Goal: Task Accomplishment & Management: Complete application form

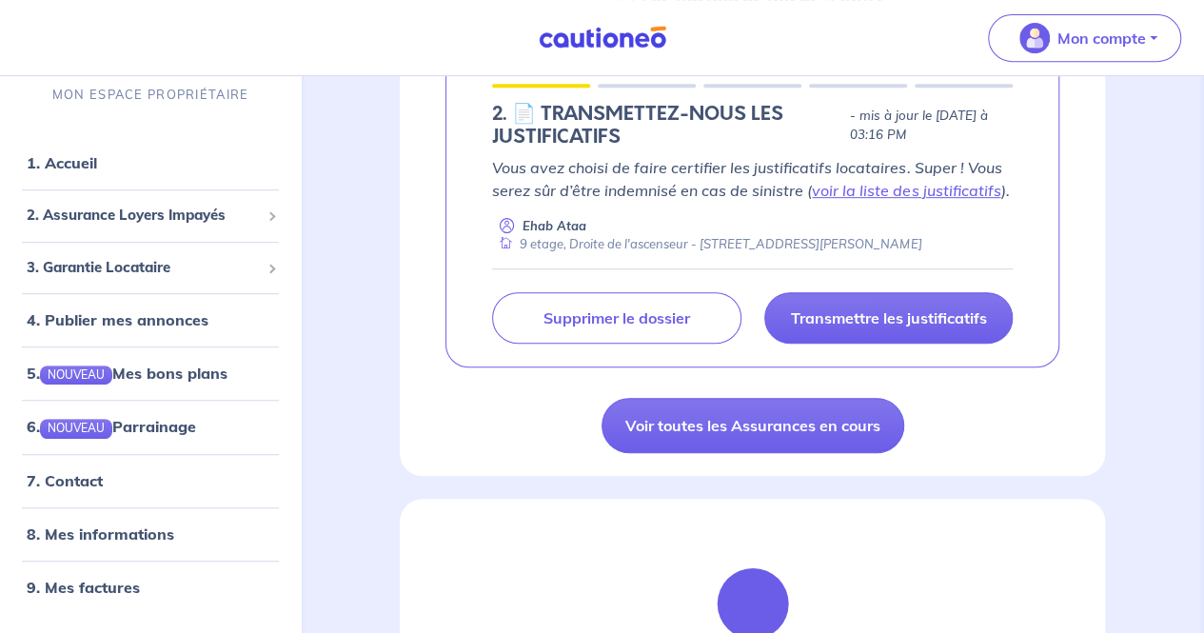
scroll to position [381, 0]
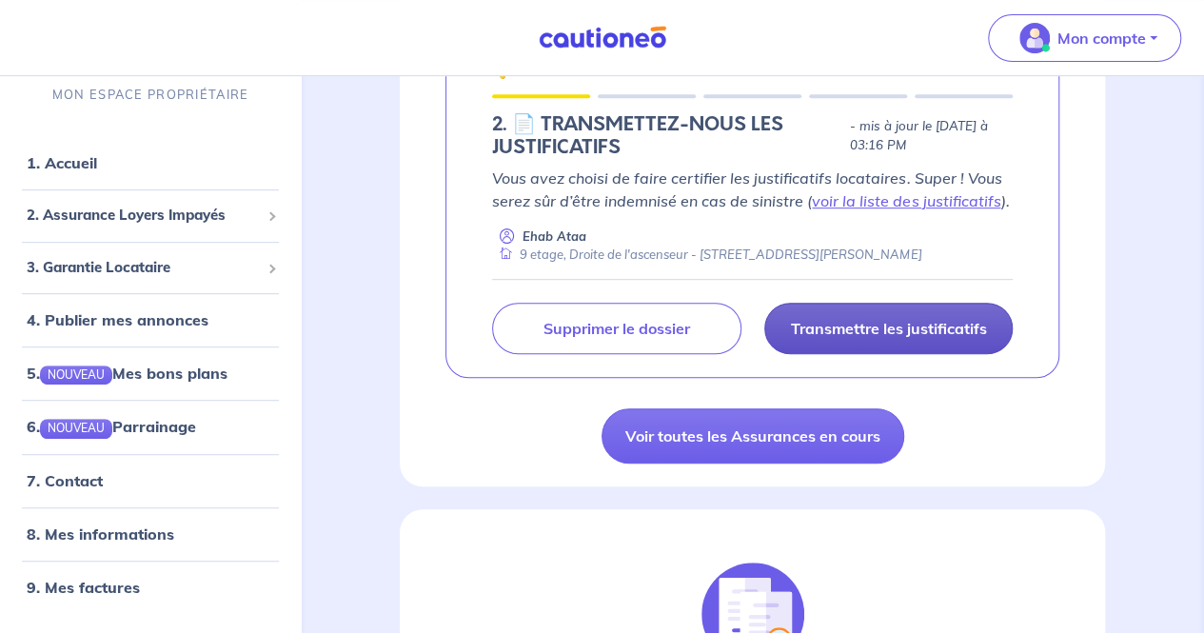
click at [912, 317] on link "Transmettre les justificatifs" at bounding box center [888, 328] width 248 height 51
click at [909, 328] on p "Transmettre les justificatifs" at bounding box center [888, 328] width 196 height 19
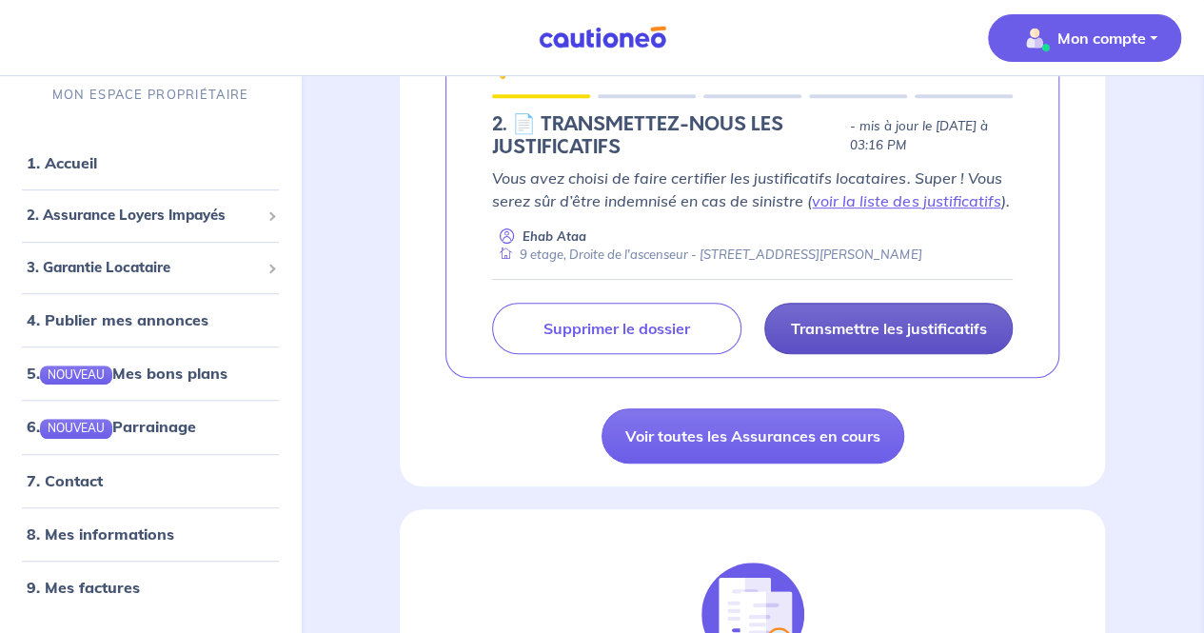
click at [989, 52] on button "Mon compte" at bounding box center [1084, 38] width 193 height 48
click at [989, 165] on link "Me déconnecter" at bounding box center [1065, 163] width 153 height 30
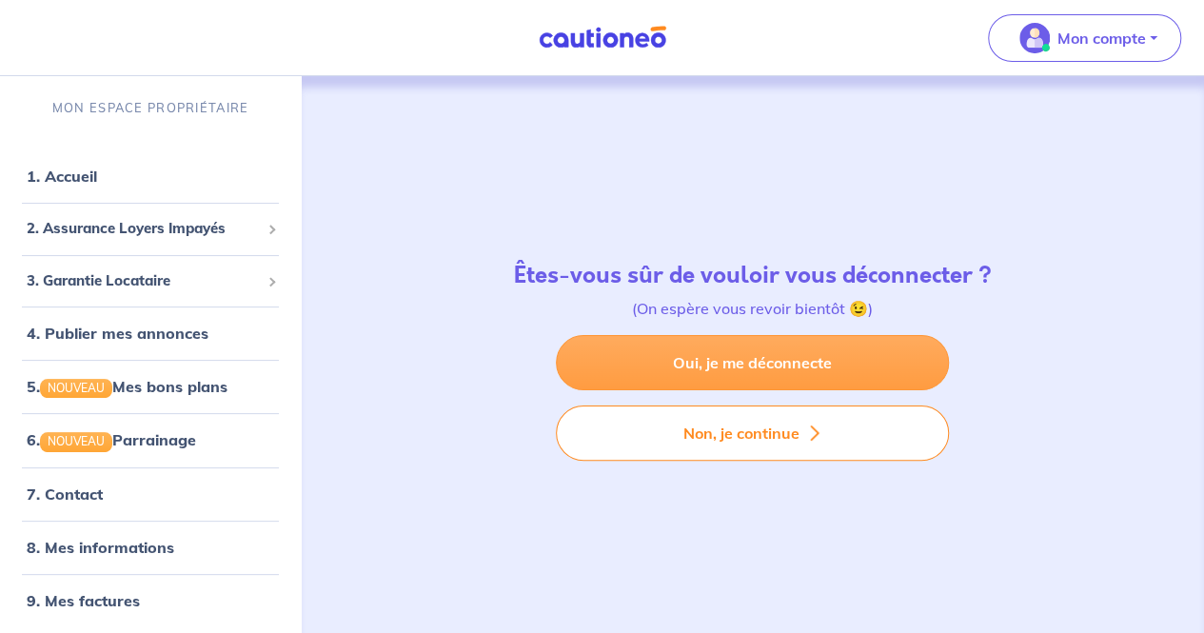
click at [790, 372] on link "Oui, je me déconnecte" at bounding box center [752, 362] width 393 height 55
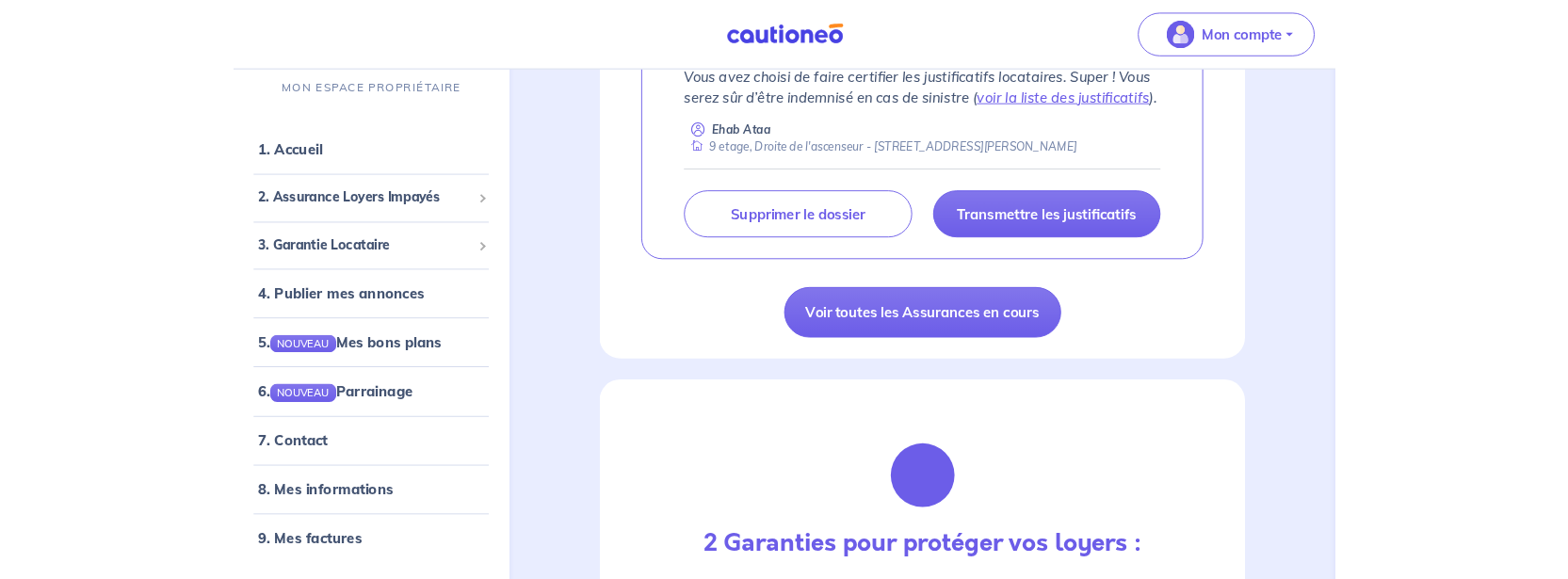
scroll to position [471, 0]
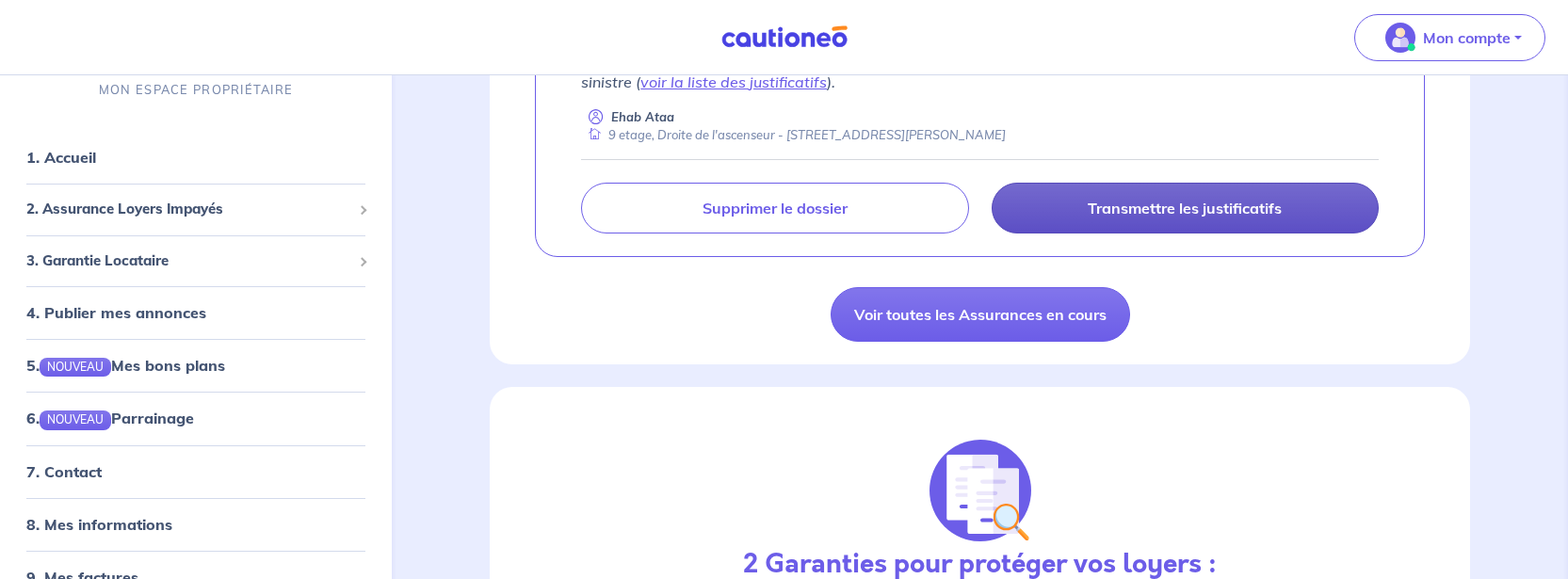
click at [1201, 205] on p "Transmettre les justificatifs" at bounding box center [1184, 208] width 194 height 19
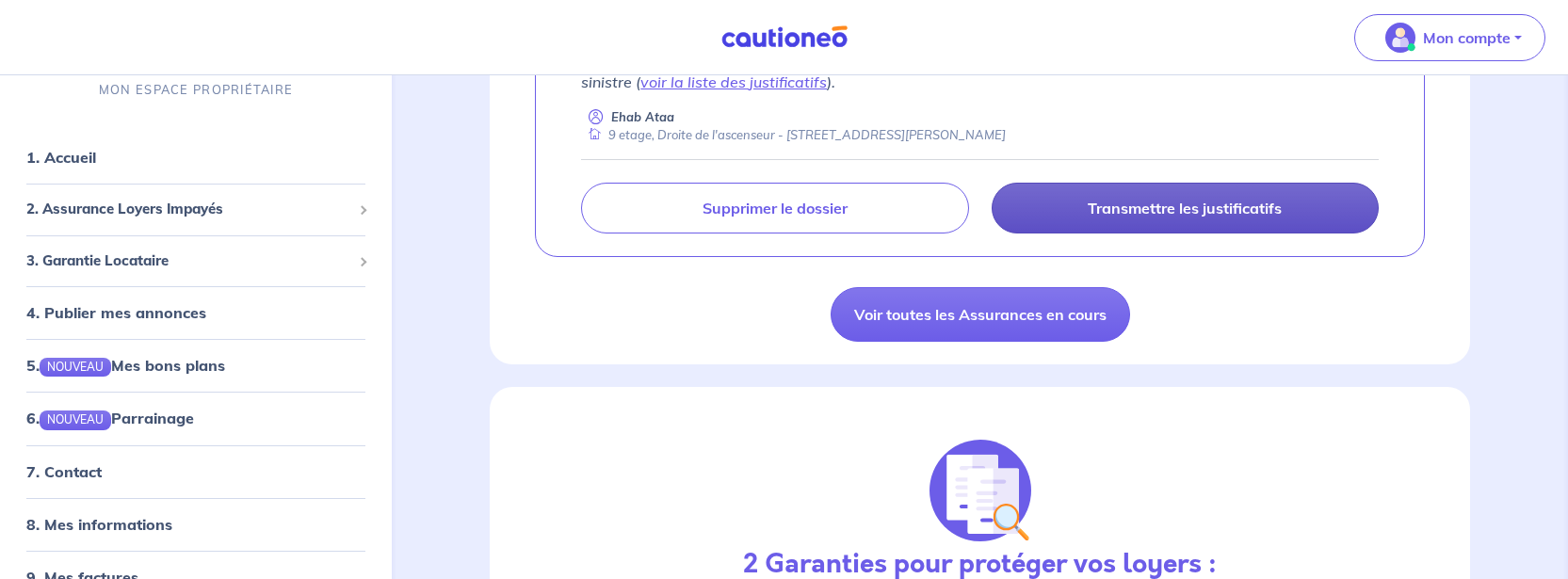
click at [1201, 205] on p "Transmettre les justificatifs" at bounding box center [1184, 208] width 194 height 19
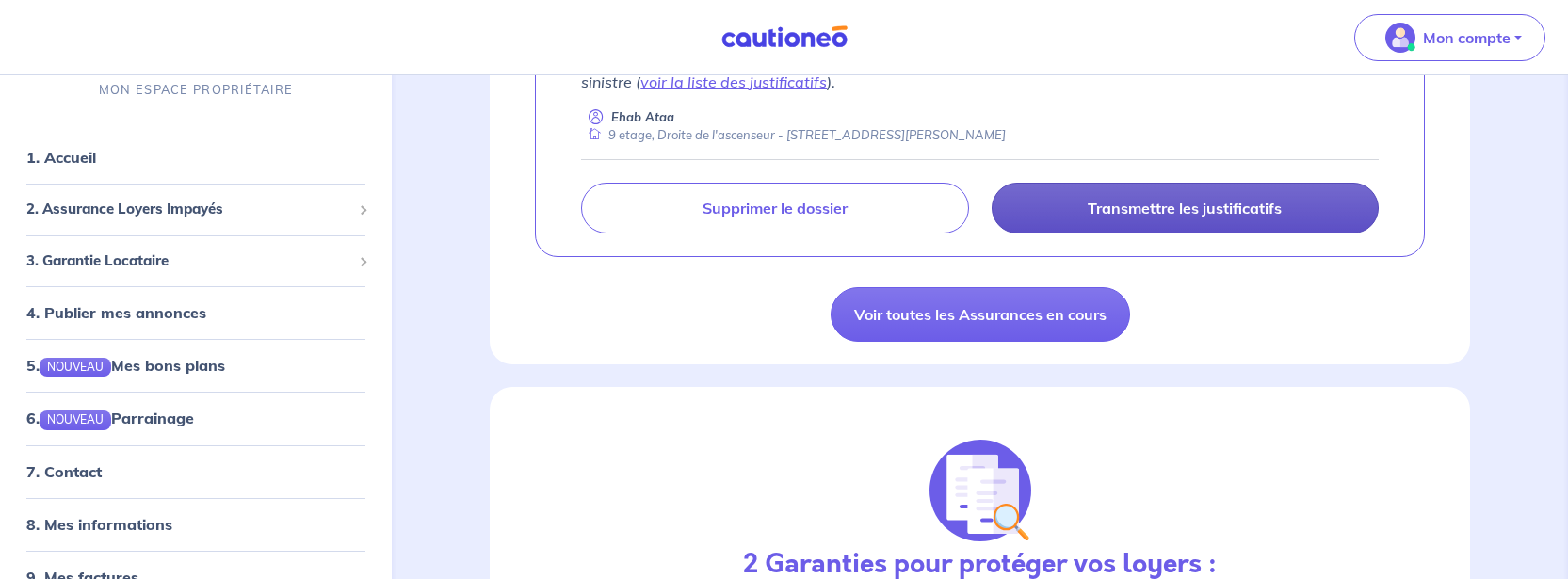
scroll to position [0, 0]
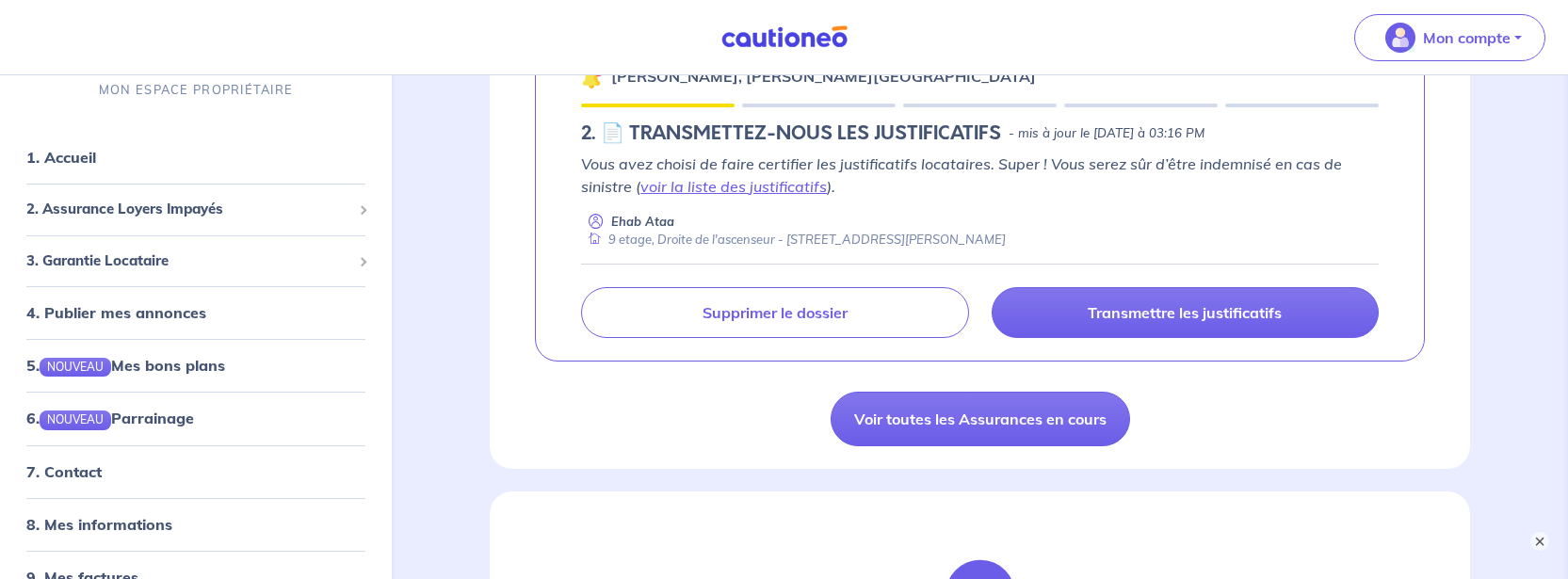
scroll to position [377, 0]
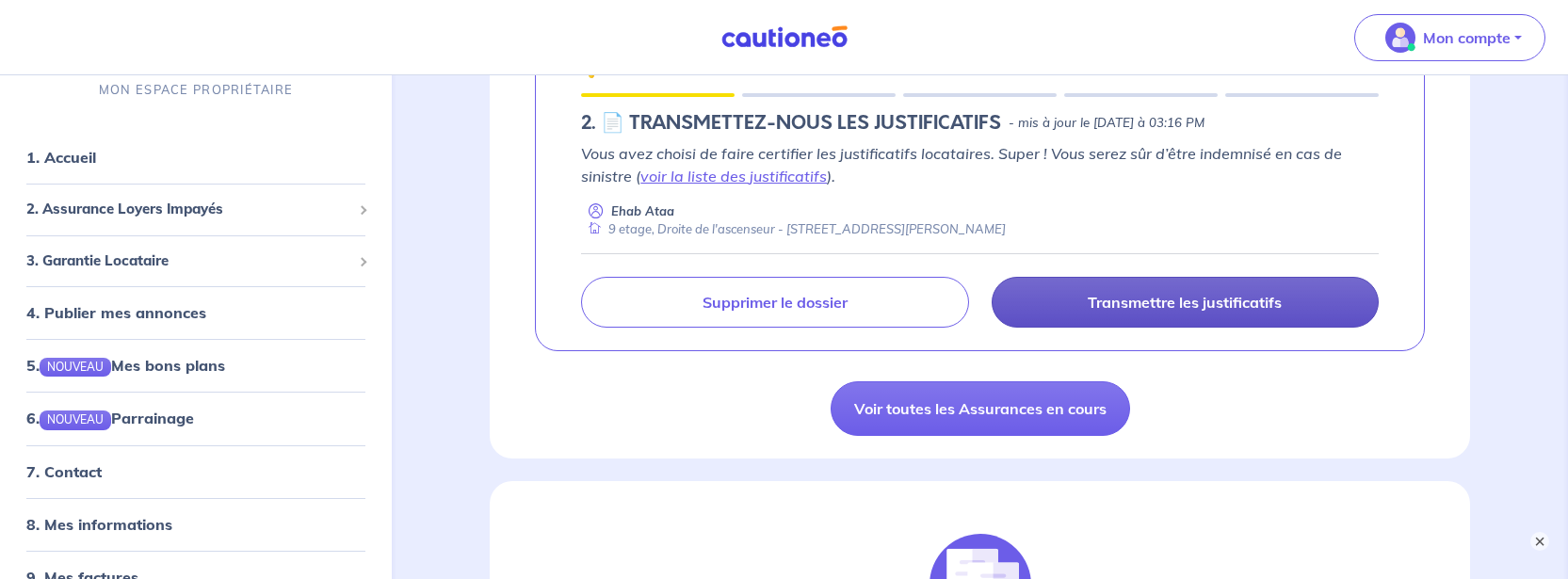
click at [1165, 308] on p "Transmettre les justificatifs" at bounding box center [1184, 302] width 194 height 19
